Goal: Navigation & Orientation: Find specific page/section

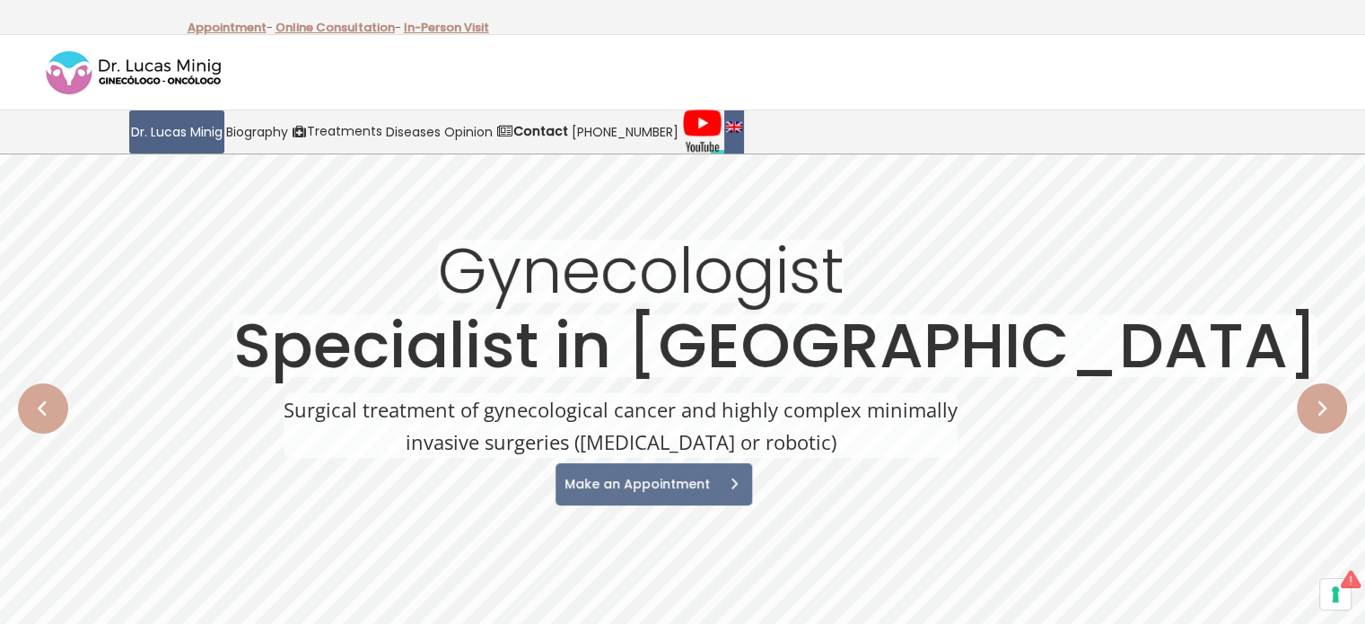
click at [726, 126] on img at bounding box center [734, 127] width 16 height 11
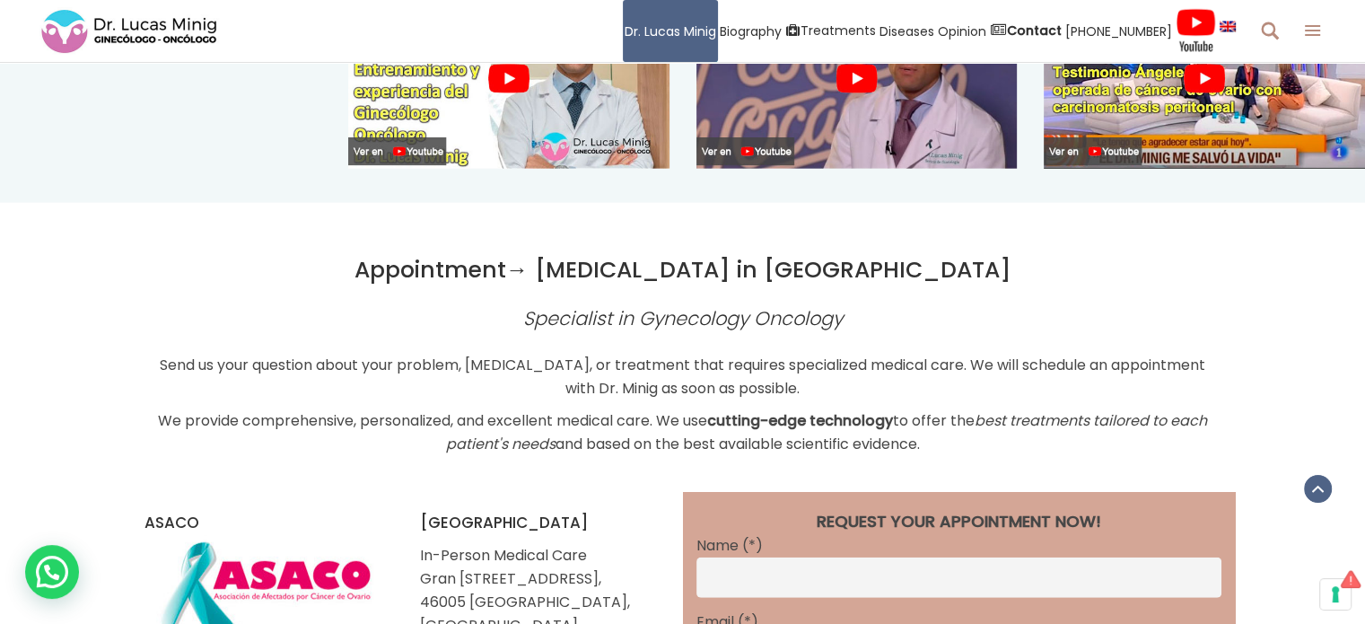
scroll to position [4757, 0]
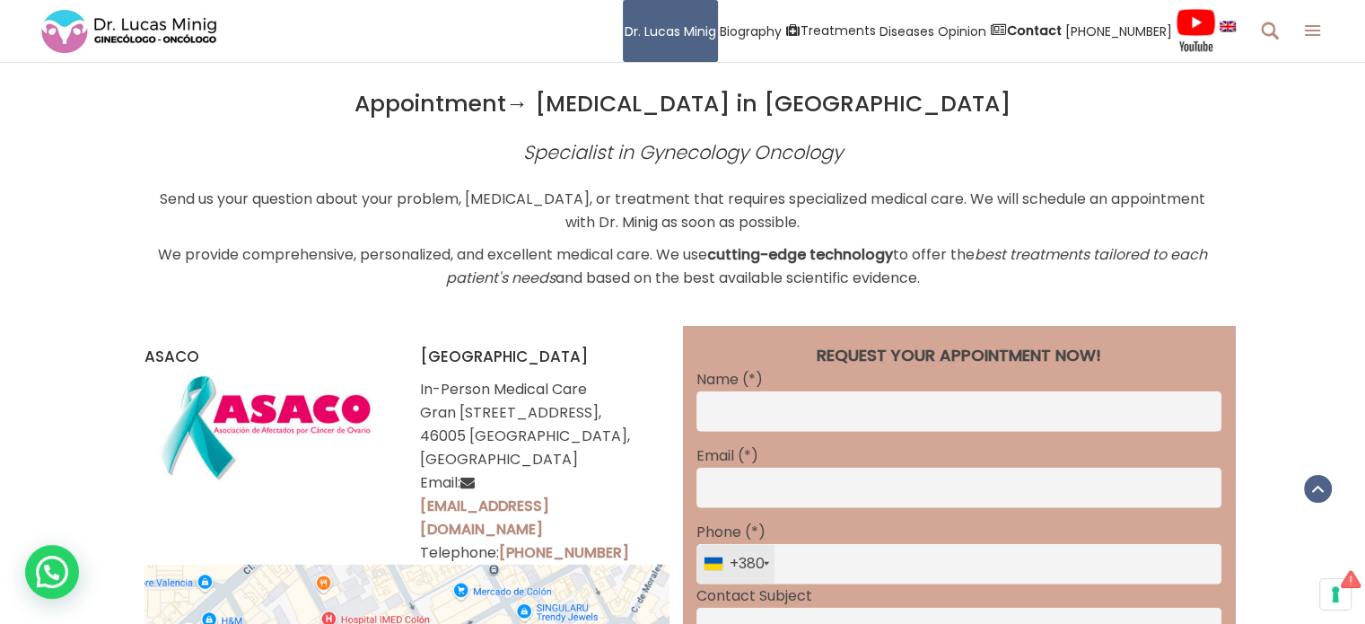
drag, startPoint x: 0, startPoint y: 297, endPoint x: 97, endPoint y: 241, distance: 112.2
click at [0, 326] on div "ASACO Valencia In-Person Medical Care Gran Vía Marqués del Turia, 49 6th Floor,…" at bounding box center [682, 631] width 1365 height 610
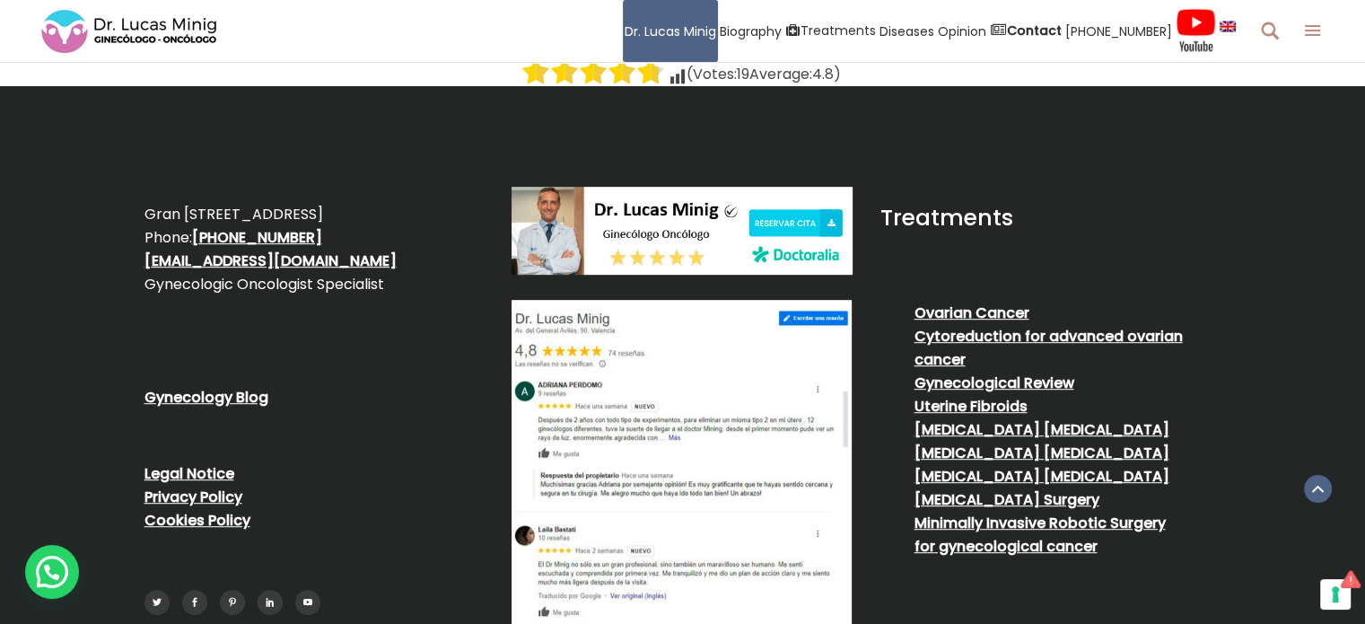
scroll to position [7754, 0]
